Goal: Transaction & Acquisition: Purchase product/service

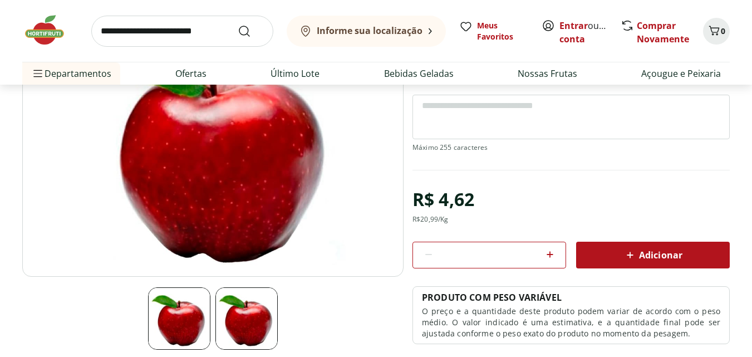
scroll to position [111, 0]
